Goal: Task Accomplishment & Management: Manage account settings

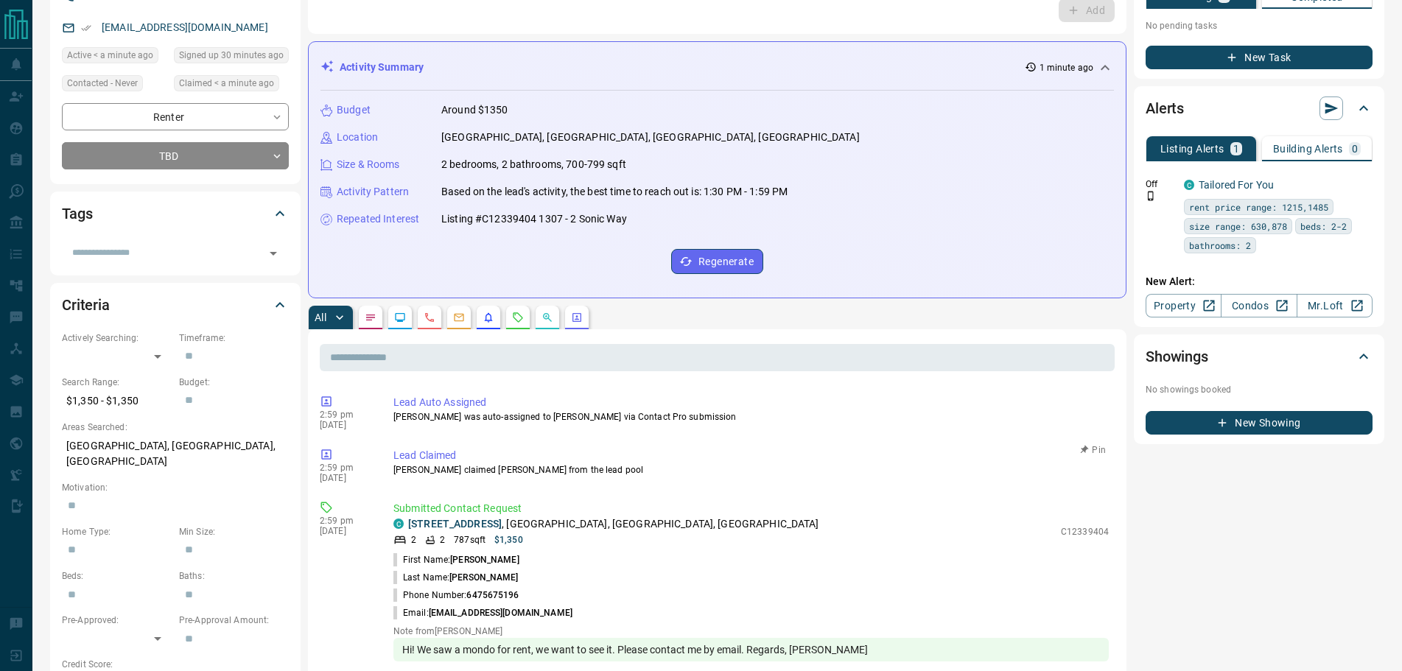
scroll to position [221, 0]
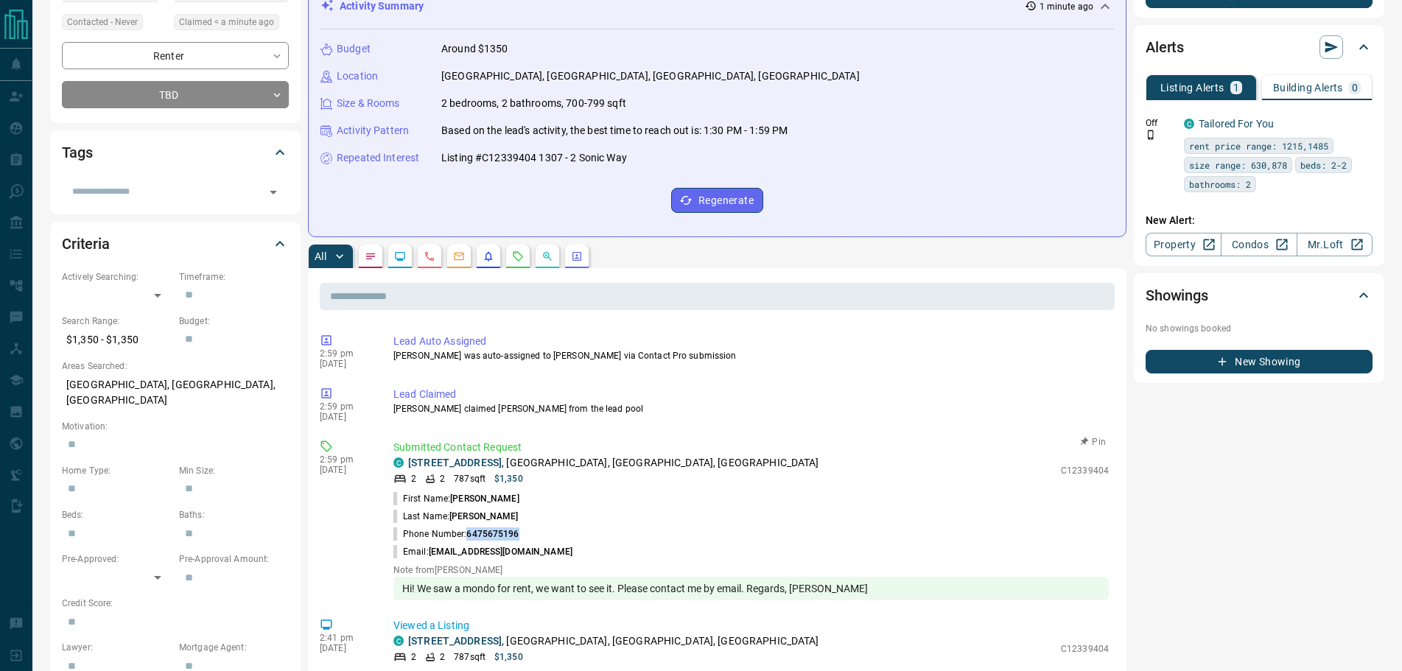
drag, startPoint x: 522, startPoint y: 538, endPoint x: 469, endPoint y: 529, distance: 54.5
click at [469, 529] on li "Phone Number: [PHONE_NUMBER]" at bounding box center [750, 534] width 715 height 18
copy span "6475675196"
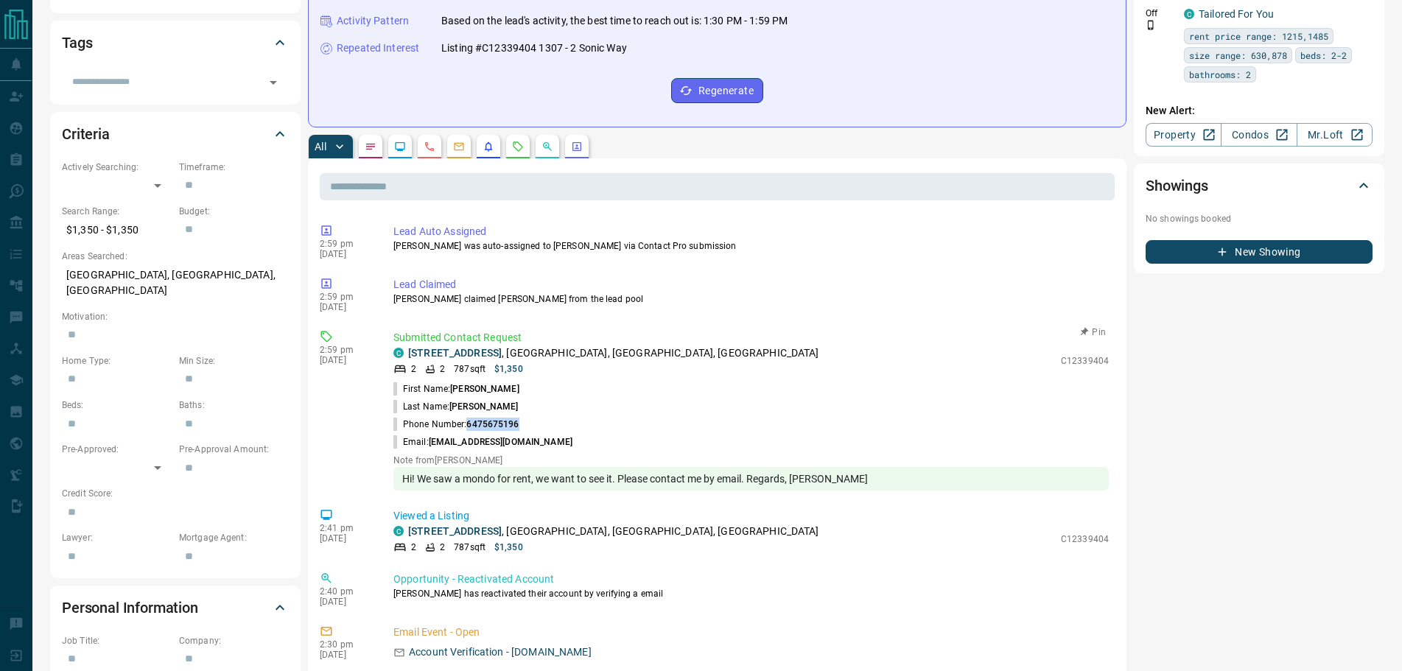
scroll to position [442, 0]
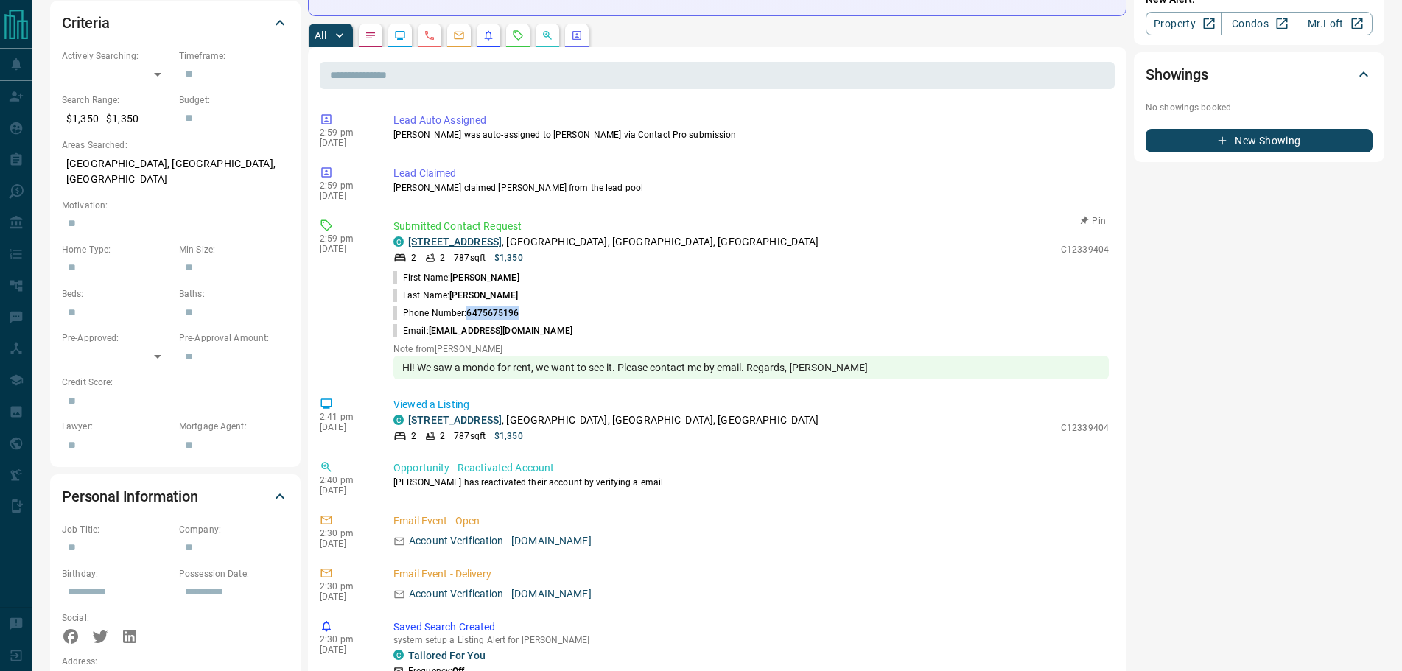
click at [483, 244] on link "[STREET_ADDRESS]" at bounding box center [455, 242] width 94 height 12
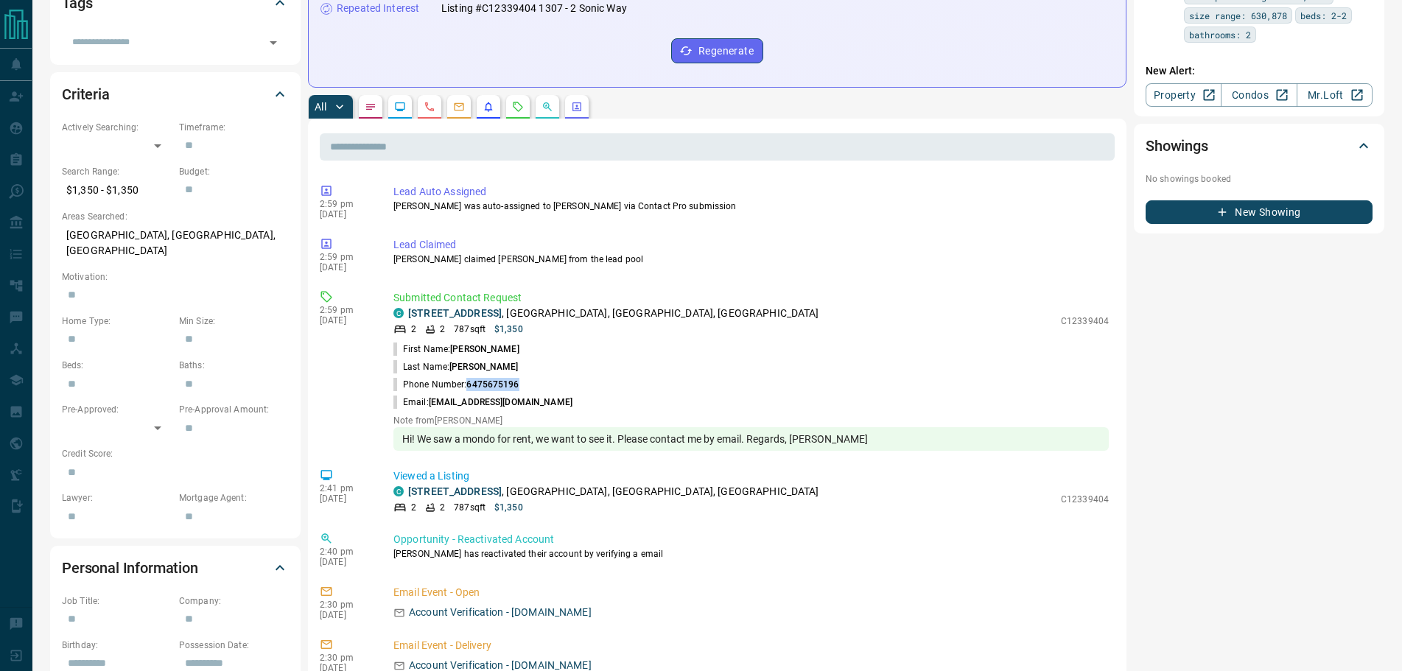
scroll to position [147, 0]
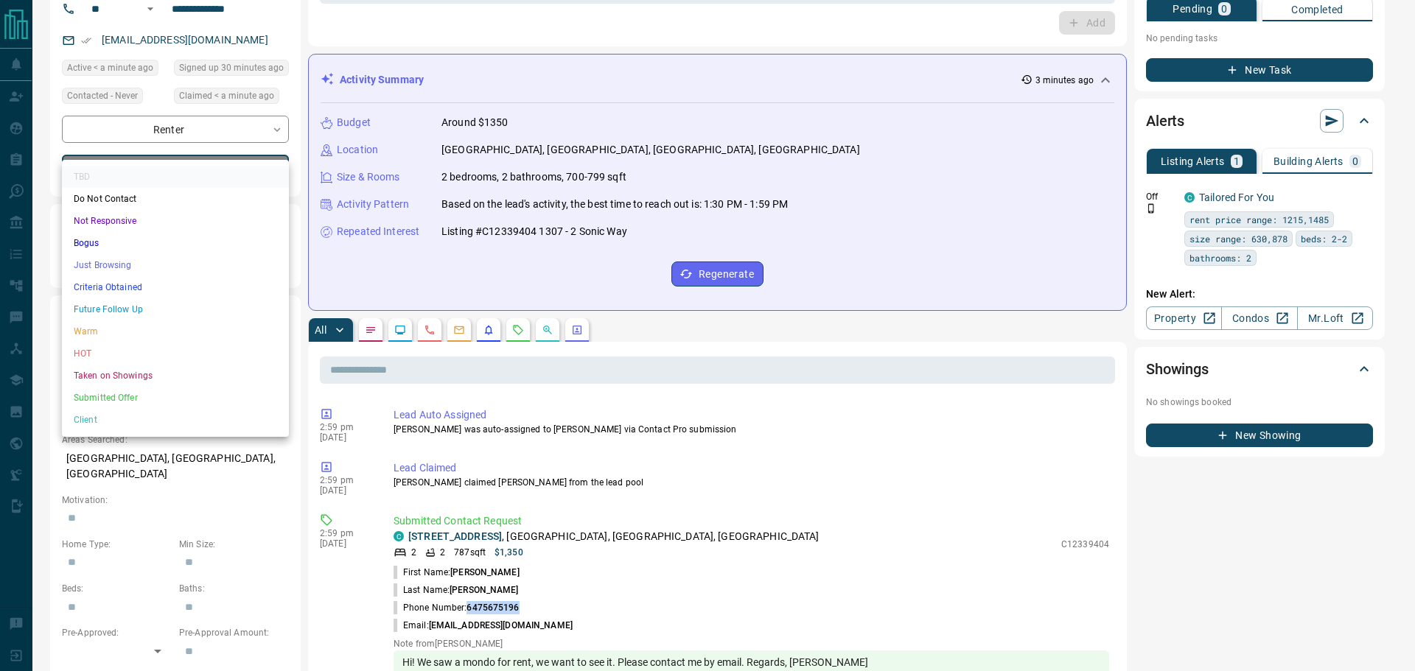
click at [121, 219] on li "Not Responsive" at bounding box center [175, 221] width 227 height 22
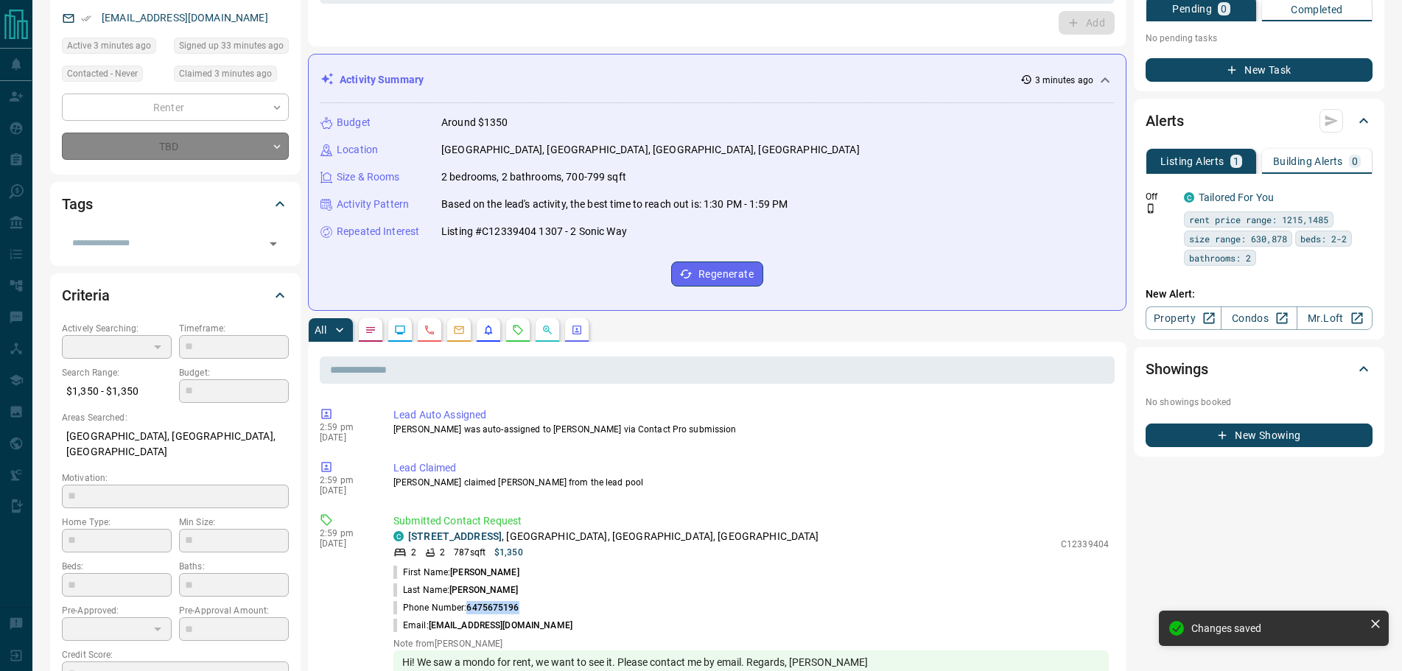
scroll to position [17, 0]
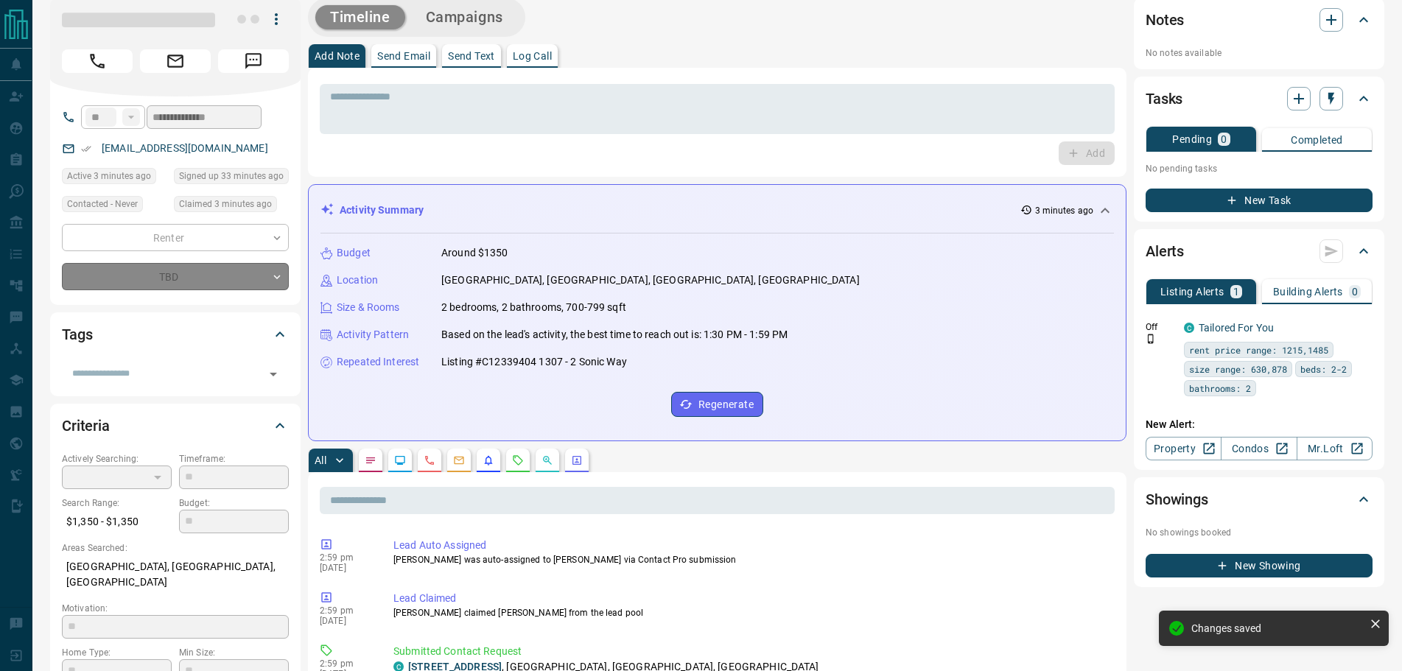
type input "*"
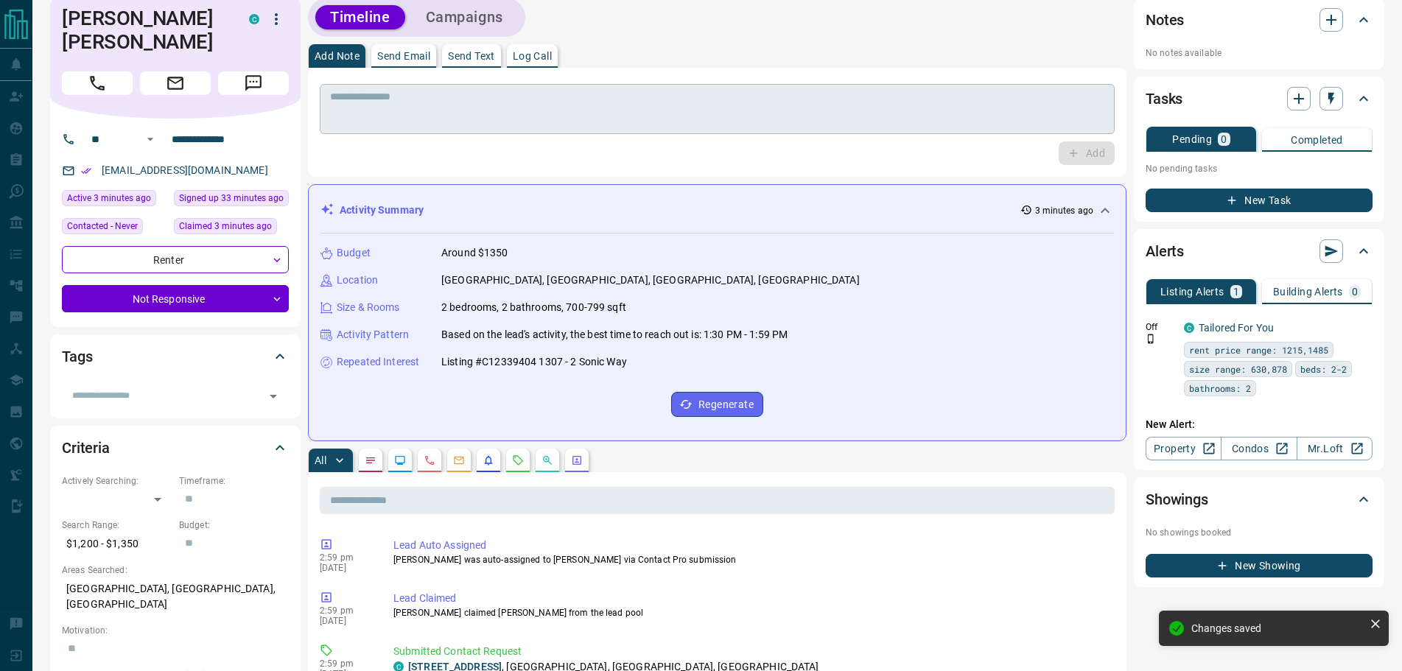
scroll to position [0, 0]
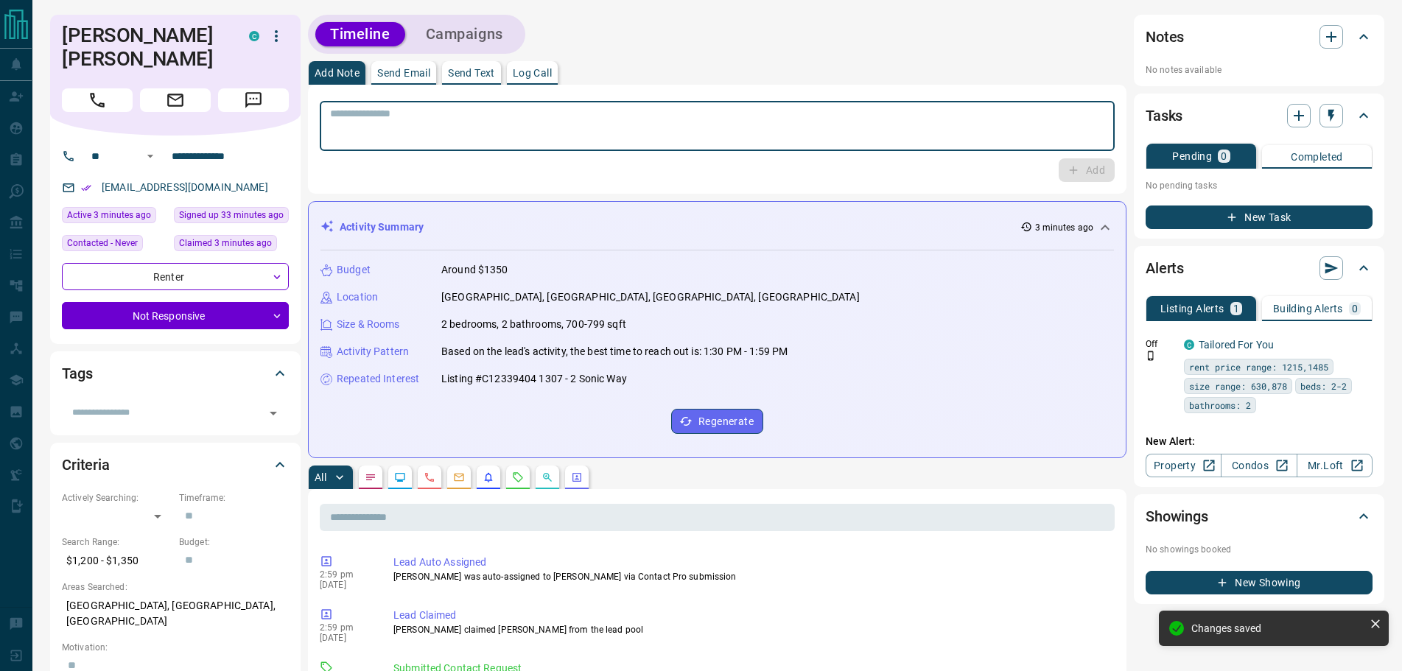
click at [402, 133] on textarea at bounding box center [717, 127] width 774 height 38
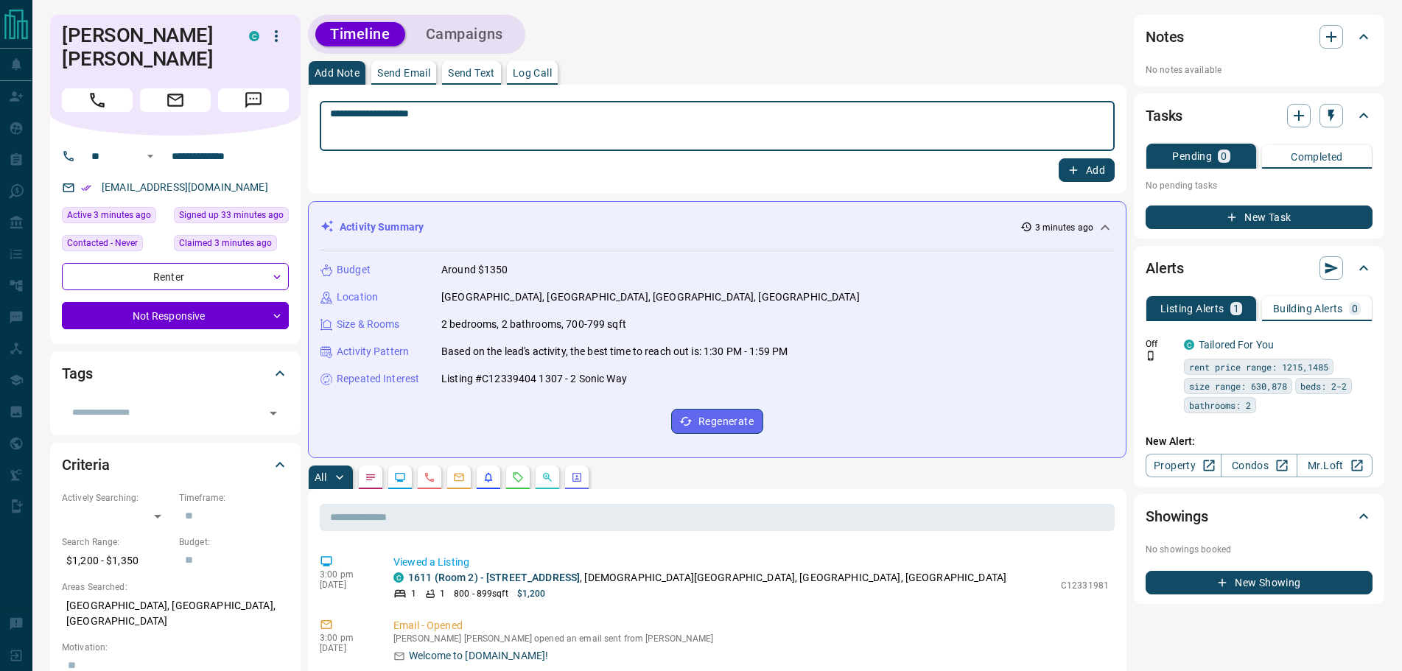
type textarea "**********"
click at [1073, 173] on icon "button" at bounding box center [1073, 170] width 13 height 13
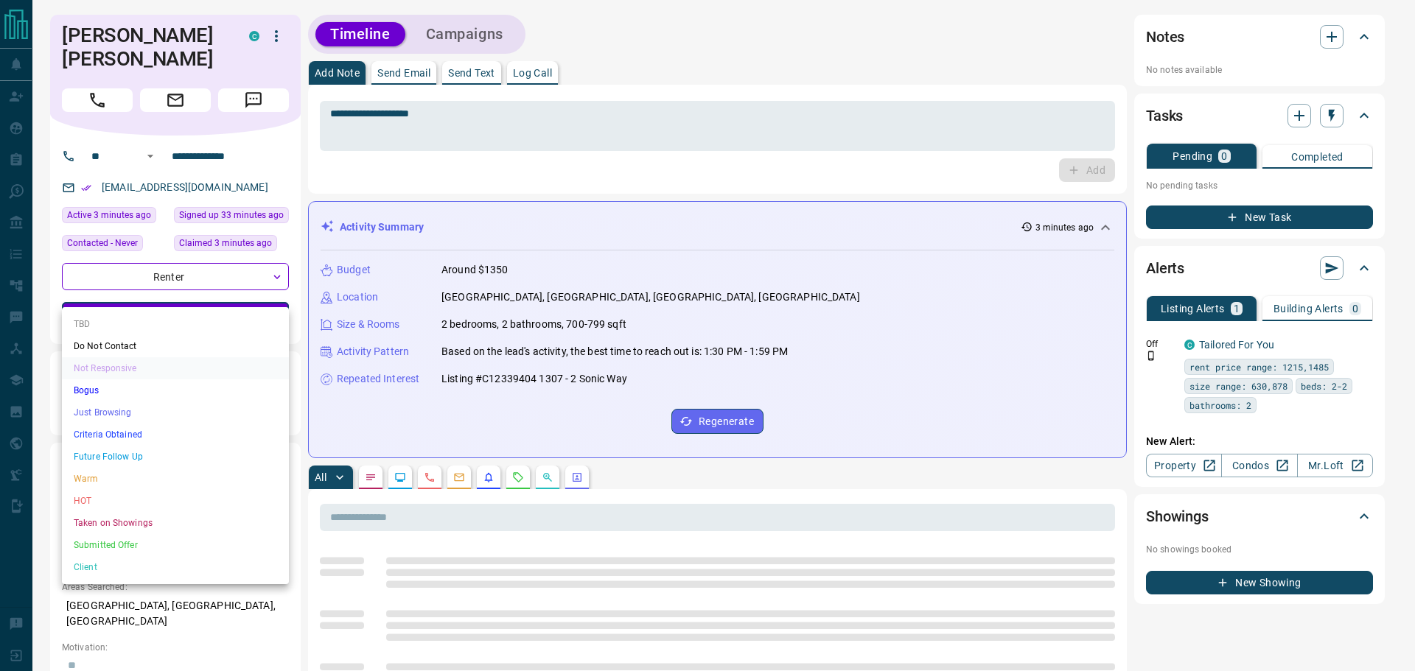
click at [102, 390] on li "Bogus" at bounding box center [175, 390] width 227 height 22
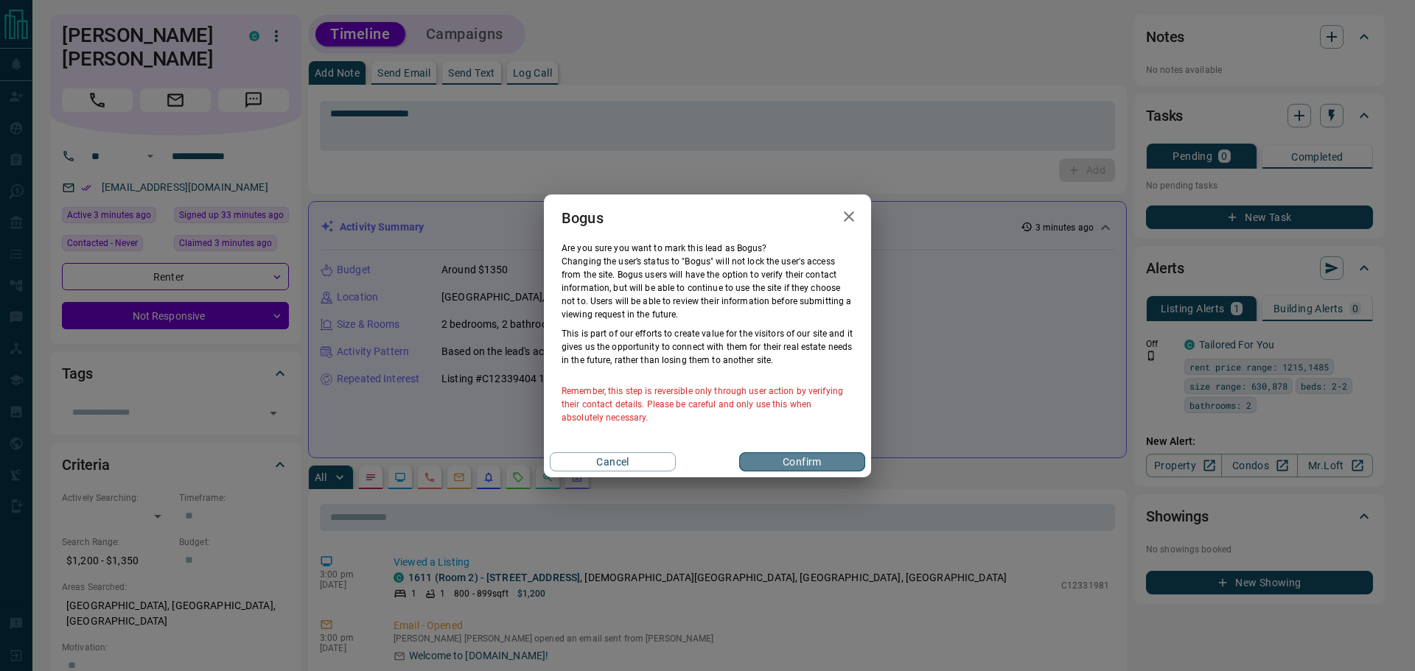
click at [773, 463] on button "Confirm" at bounding box center [802, 461] width 126 height 19
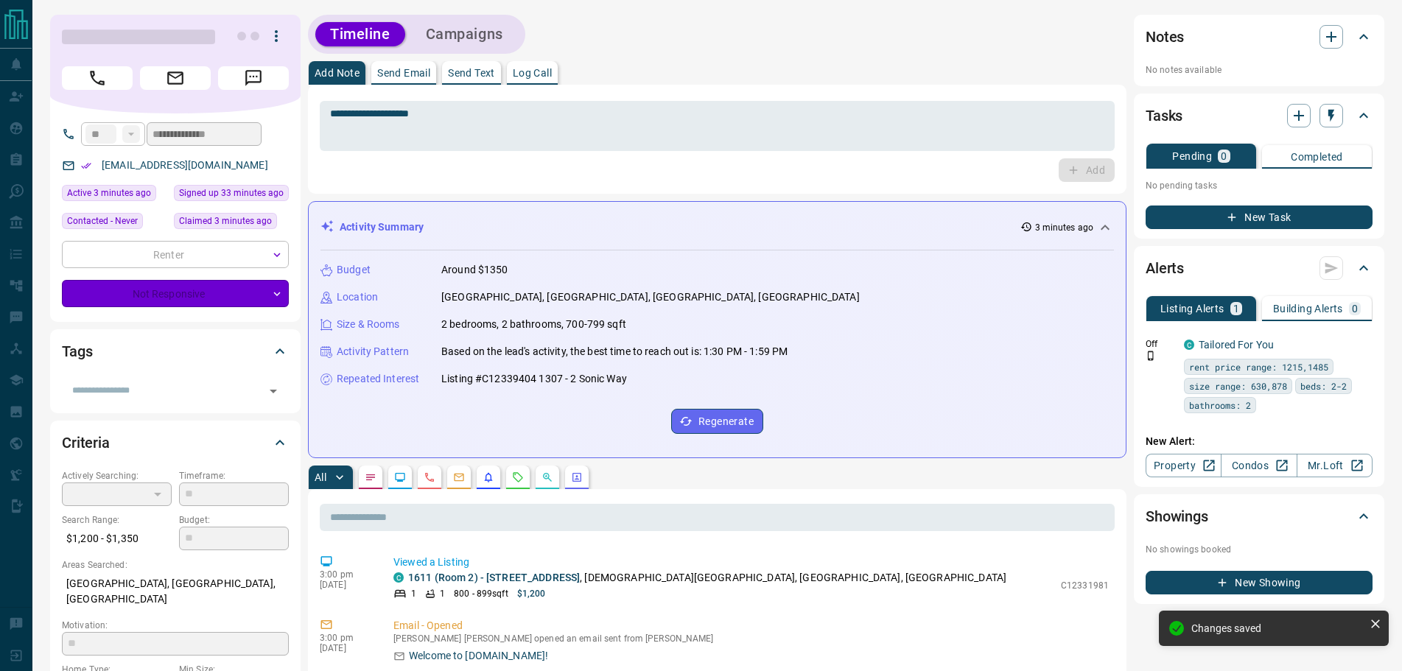
type input "**********"
type input "*"
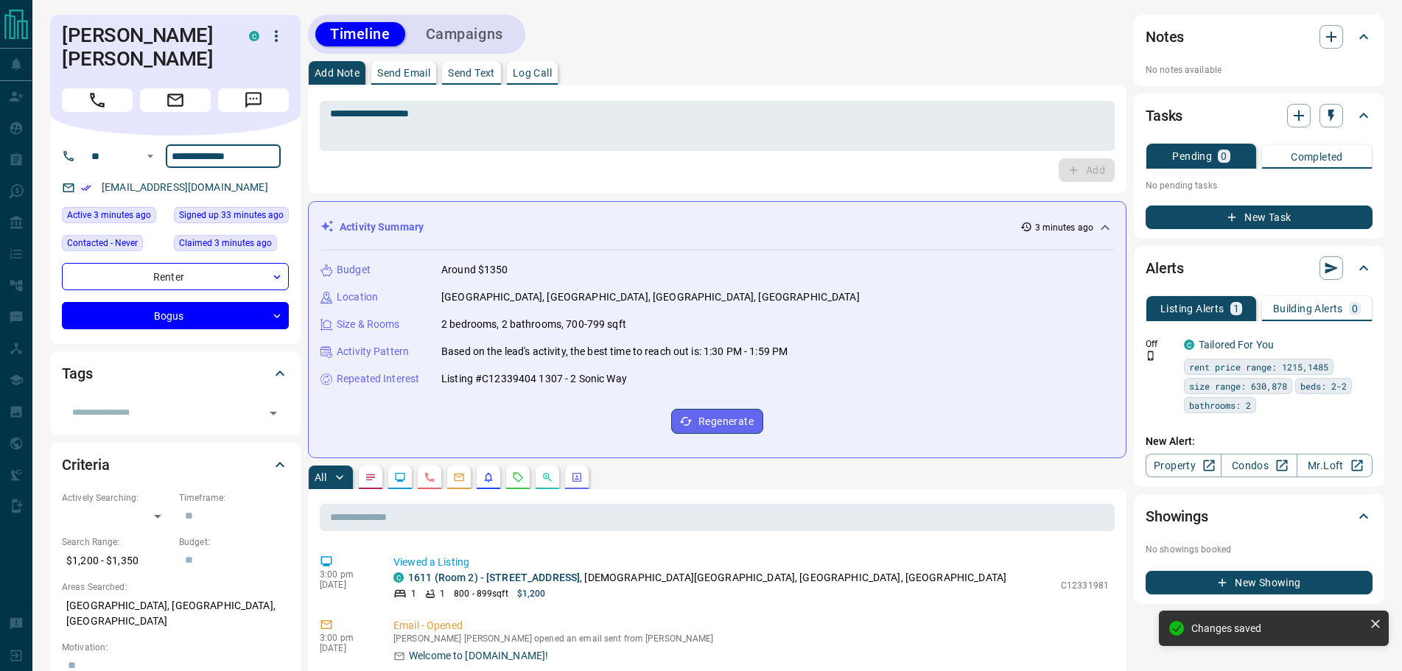
drag, startPoint x: 250, startPoint y: 136, endPoint x: 175, endPoint y: 133, distance: 75.2
click at [175, 144] on input "**********" at bounding box center [223, 156] width 115 height 24
drag, startPoint x: 197, startPoint y: 141, endPoint x: 523, endPoint y: 203, distance: 331.6
click at [505, 164] on div "Add" at bounding box center [717, 170] width 795 height 24
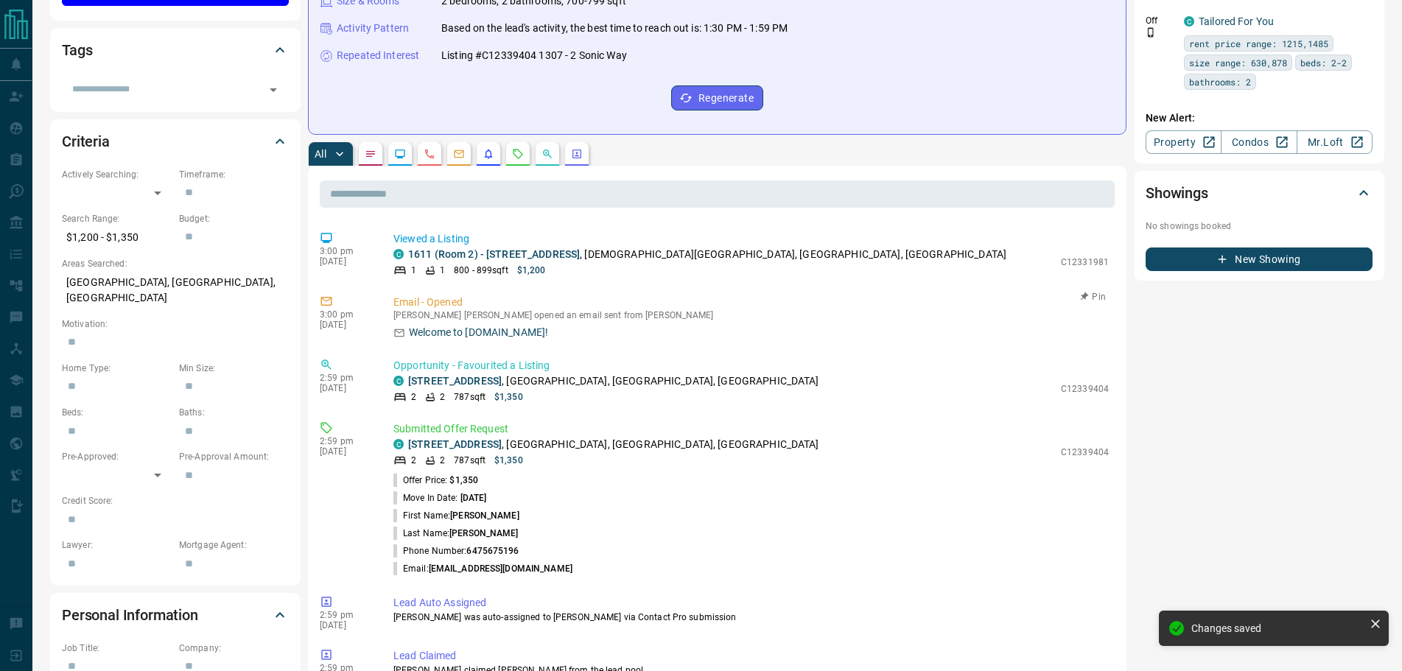
scroll to position [368, 0]
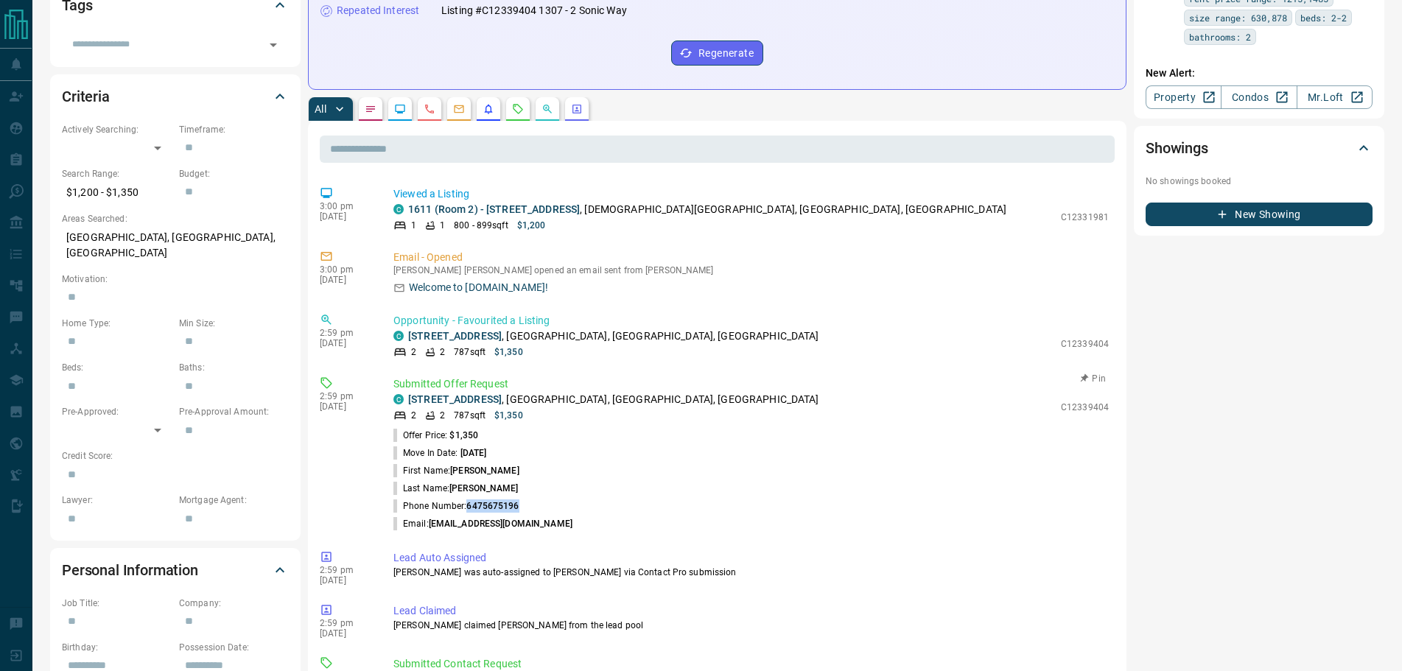
drag, startPoint x: 519, startPoint y: 505, endPoint x: 468, endPoint y: 504, distance: 50.9
click at [468, 504] on li "Phone Number: [PHONE_NUMBER]" at bounding box center [750, 506] width 715 height 18
copy span "6475675196"
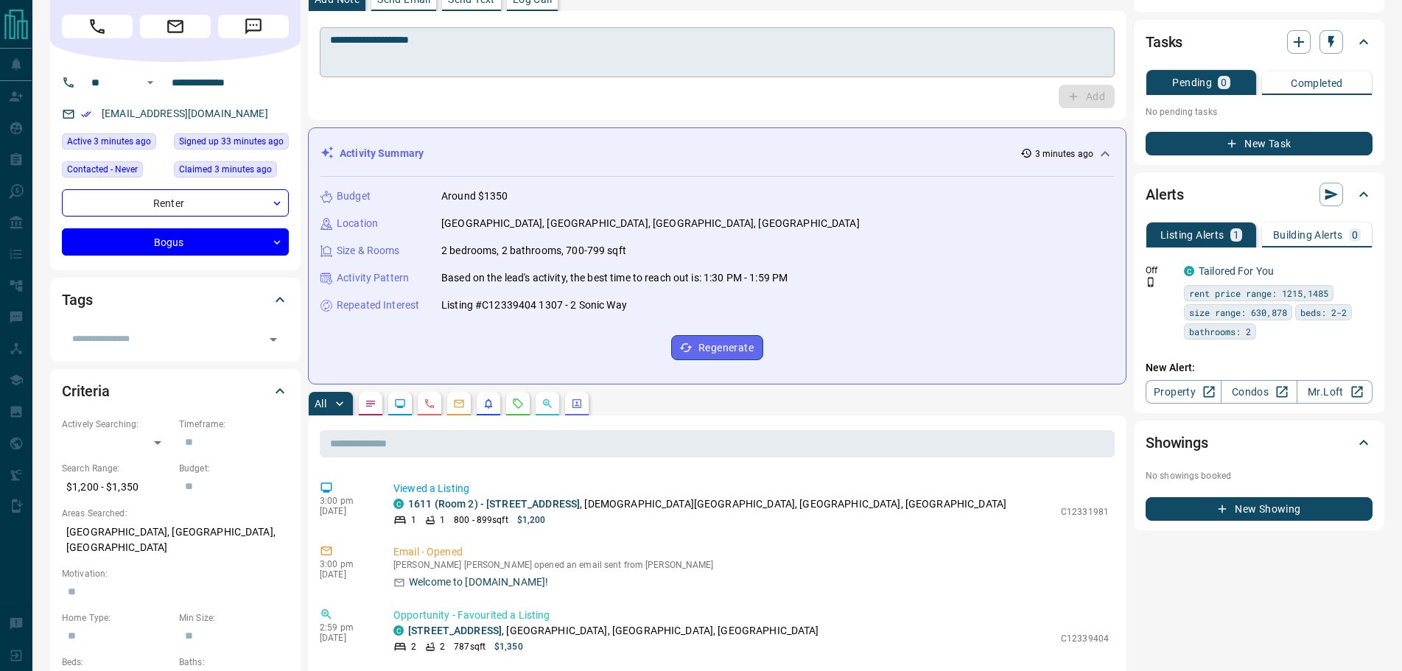
scroll to position [0, 0]
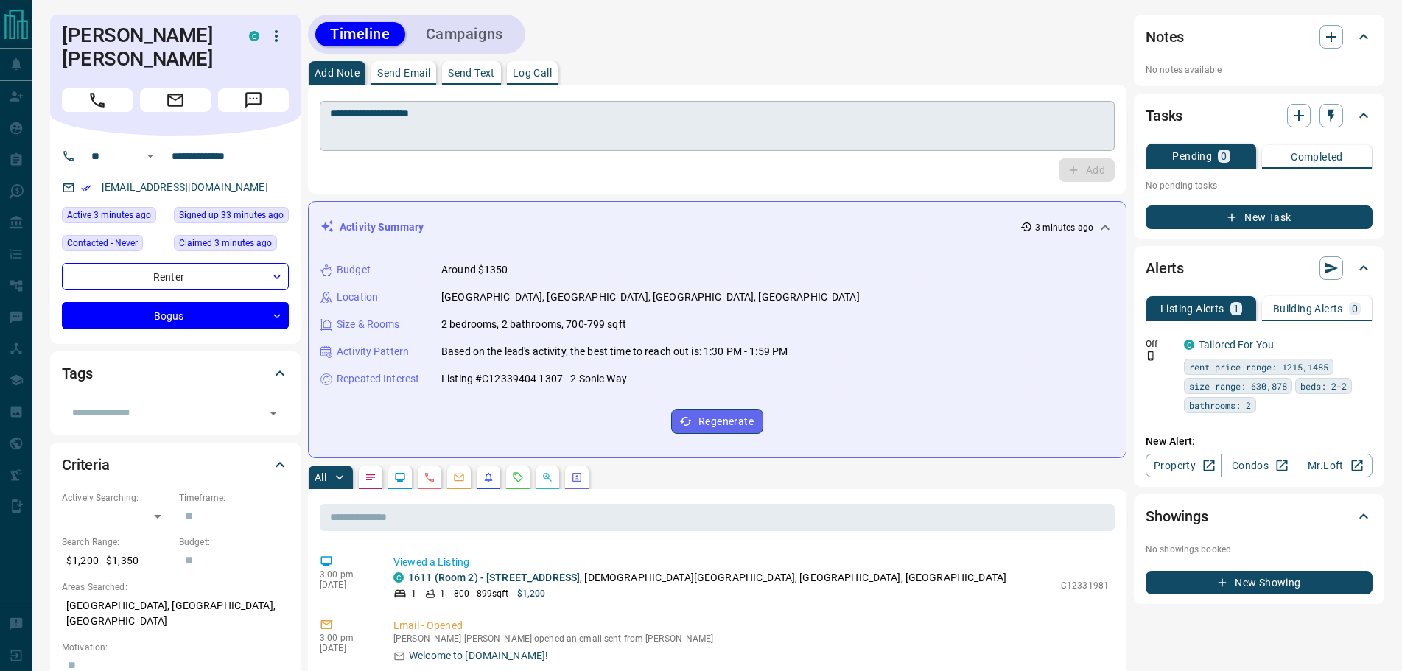
click at [407, 106] on div "**********" at bounding box center [717, 126] width 795 height 50
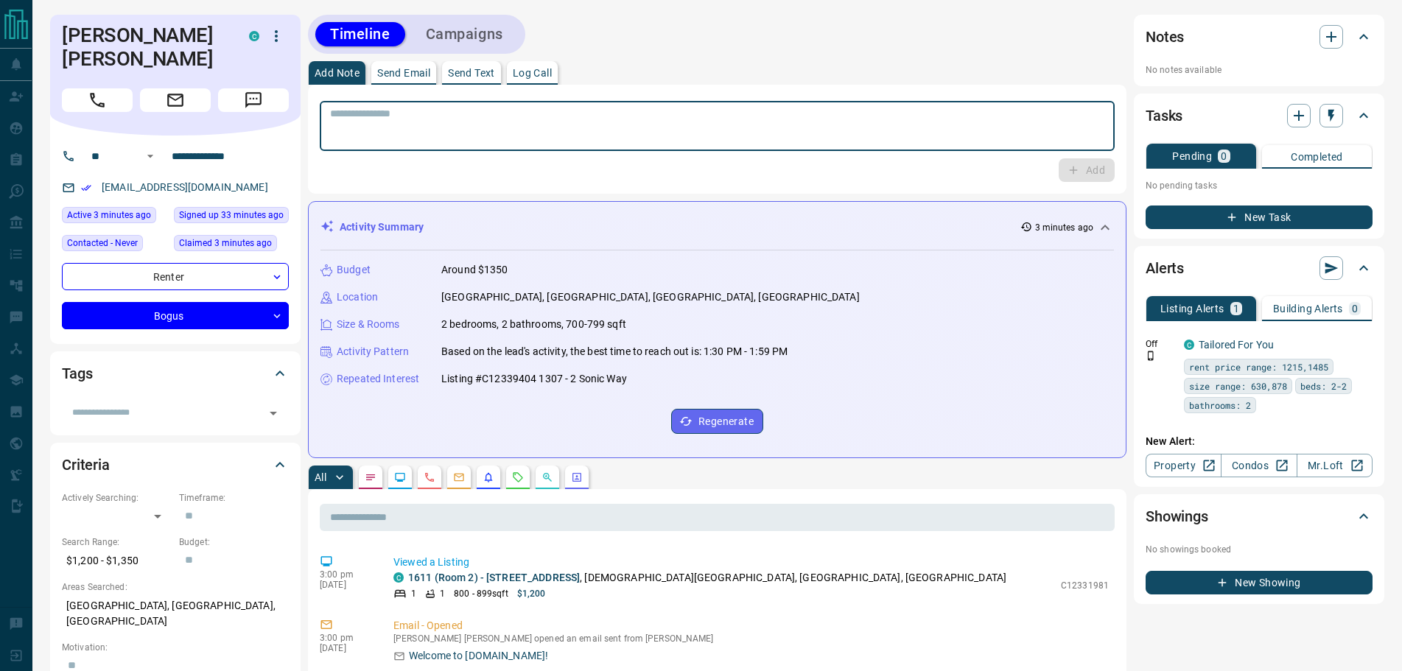
paste textarea "**********"
type textarea "**********"
click at [1077, 169] on icon "button" at bounding box center [1073, 170] width 13 height 13
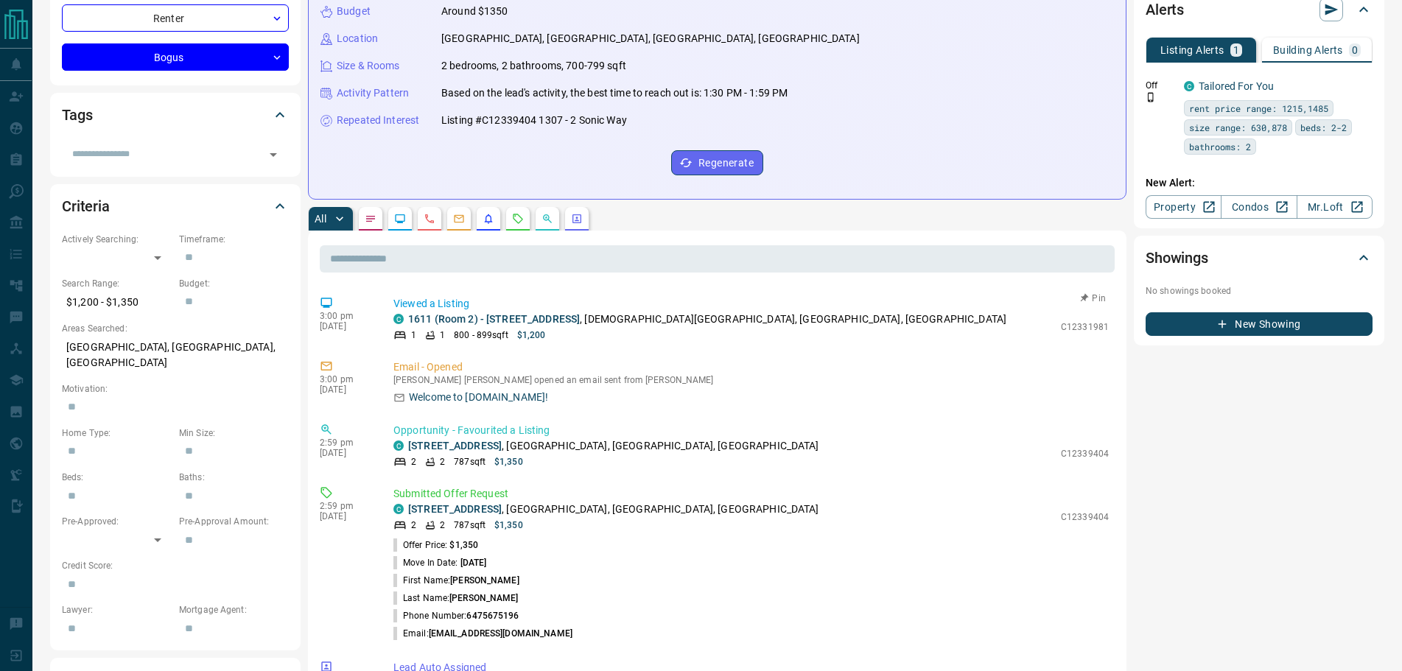
scroll to position [295, 0]
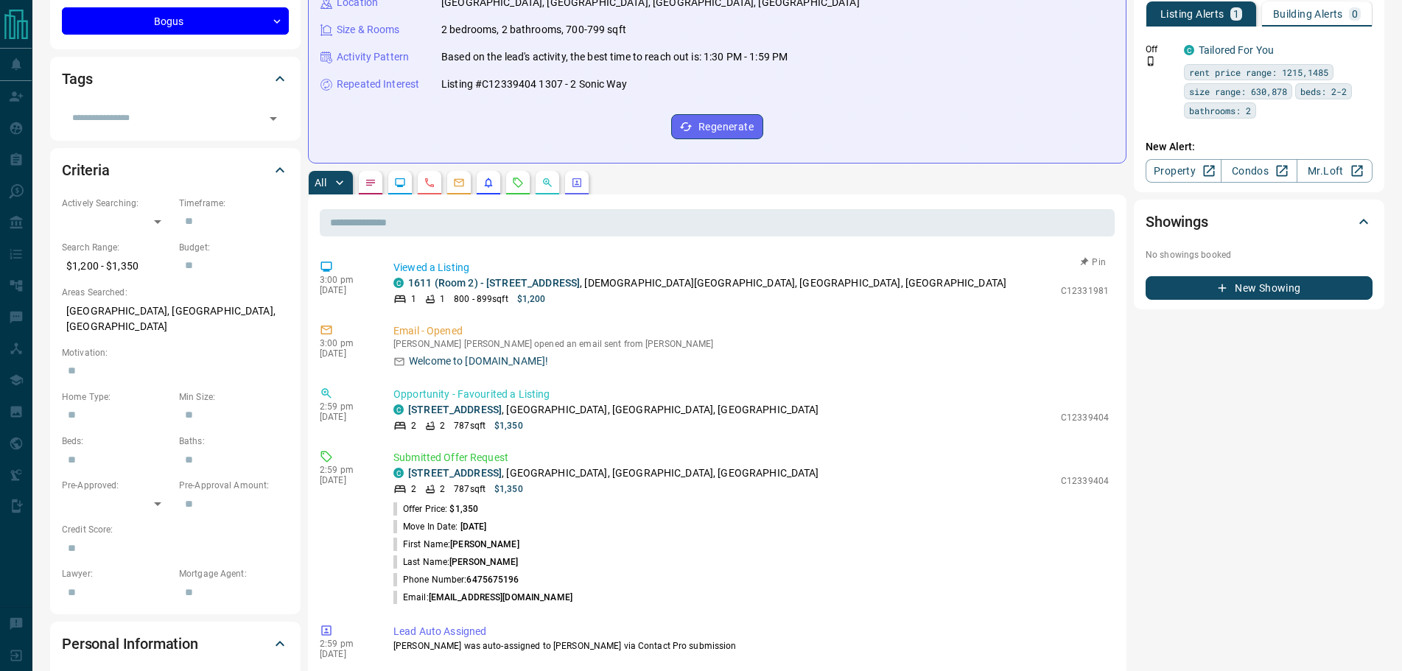
click at [1085, 259] on button "Pin" at bounding box center [1093, 262] width 43 height 13
click at [1082, 262] on button "Unpin" at bounding box center [1093, 262] width 43 height 13
